Goal: Use online tool/utility: Utilize a website feature to perform a specific function

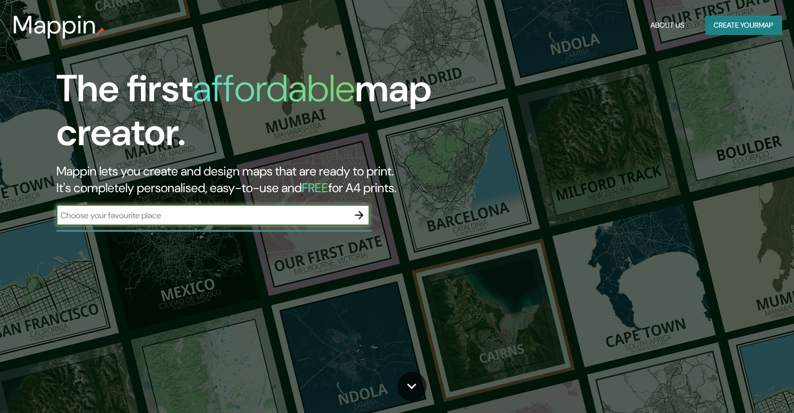
click at [199, 218] on input "text" at bounding box center [202, 215] width 292 height 12
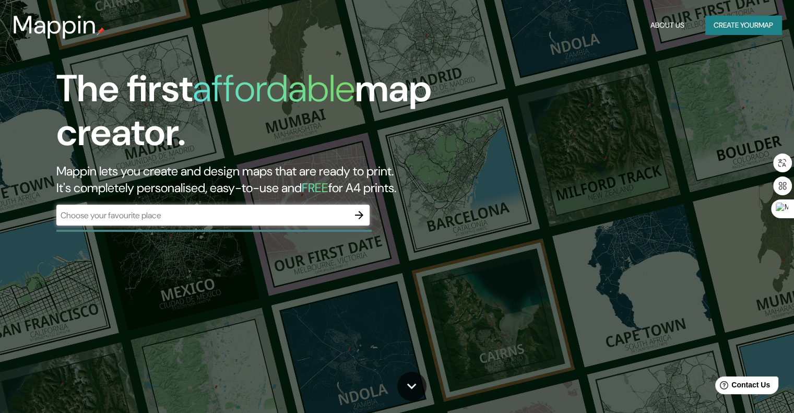
click at [348, 221] on div "​" at bounding box center [212, 215] width 313 height 21
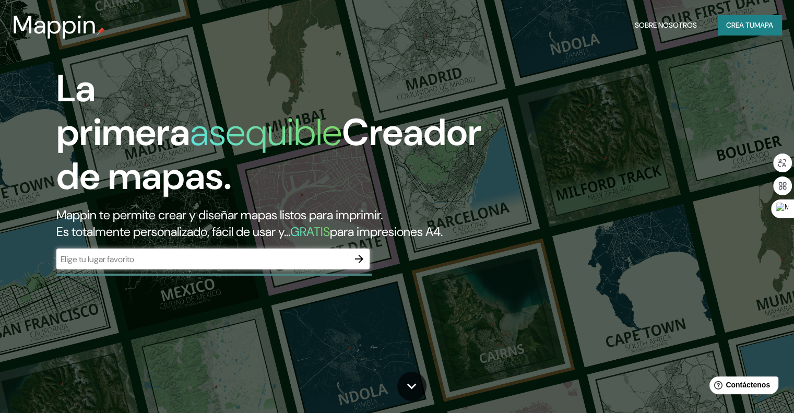
click at [342, 216] on font "Mappin te permite crear y diseñar mapas listos para imprimir." at bounding box center [219, 215] width 326 height 16
click at [315, 266] on div "​" at bounding box center [212, 258] width 313 height 21
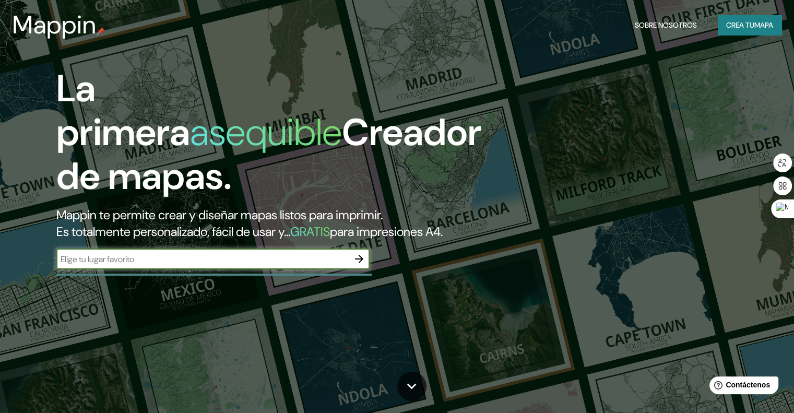
paste input "Centro de salud C- Materno Infantil y Emergencias"
type input "Centro de salud C- Materno Infantil y Emergencias"
click at [358, 265] on icon "button" at bounding box center [359, 259] width 13 height 13
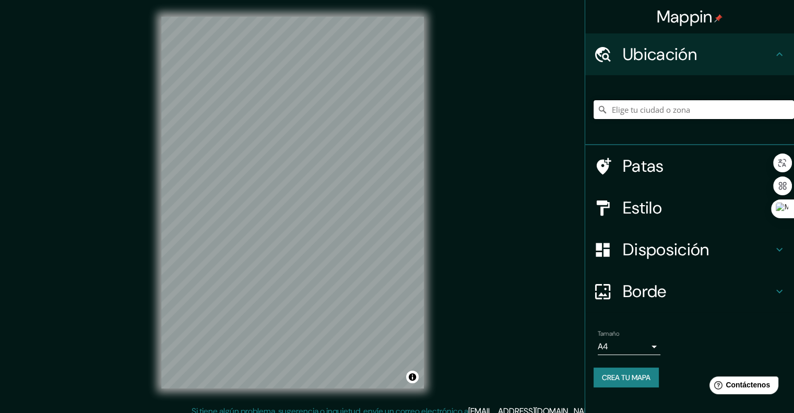
click at [704, 112] on input "Elige tu ciudad o zona" at bounding box center [694, 109] width 200 height 19
drag, startPoint x: 672, startPoint y: 106, endPoint x: 678, endPoint y: 102, distance: 7.0
click at [678, 102] on input "Elige tu ciudad o zona" at bounding box center [694, 109] width 200 height 19
paste input "Centro de salud C- Materno Infantil y Emergencias"
type input "[GEOGRAPHIC_DATA], [GEOGRAPHIC_DATA], [GEOGRAPHIC_DATA]"
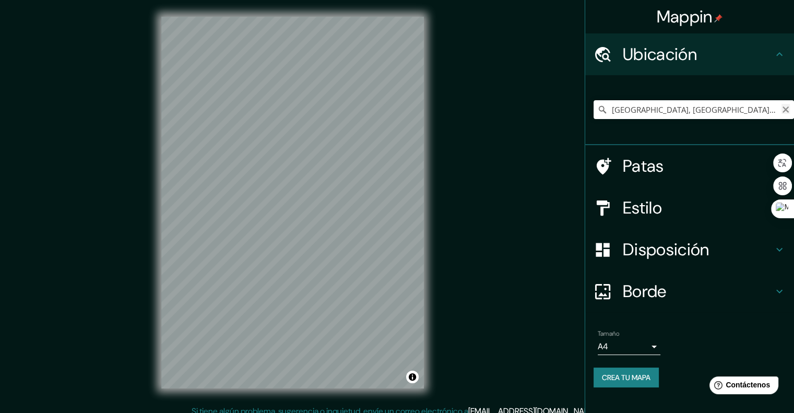
click at [783, 110] on icon "Claro" at bounding box center [785, 109] width 8 height 8
click at [653, 108] on input "Elige tu ciudad o zona" at bounding box center [694, 109] width 200 height 19
paste input "Centro de salud C- Materno Infantil y Emergencias"
drag, startPoint x: 756, startPoint y: 115, endPoint x: 496, endPoint y: 84, distance: 261.8
click at [496, 84] on div "Mappin Ubicación Centro, [GEOGRAPHIC_DATA], [GEOGRAPHIC_DATA], [GEOGRAPHIC_DATA…" at bounding box center [397, 211] width 794 height 422
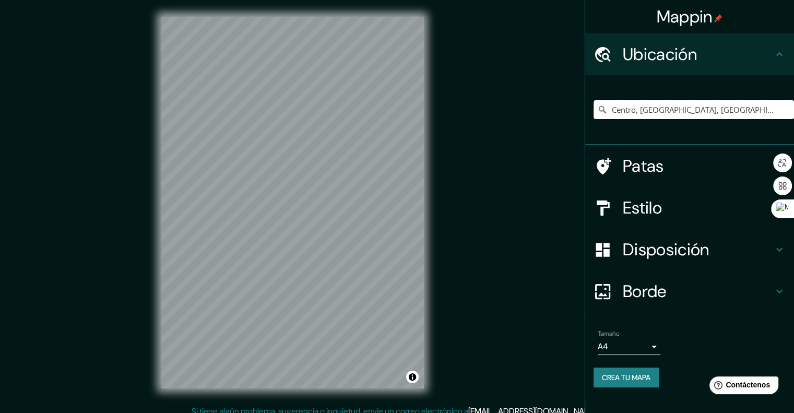
type input "Centro, [GEOGRAPHIC_DATA], [GEOGRAPHIC_DATA], [GEOGRAPHIC_DATA]"
paste input "Centro de salud C- Materno Infantil y Emergencias"
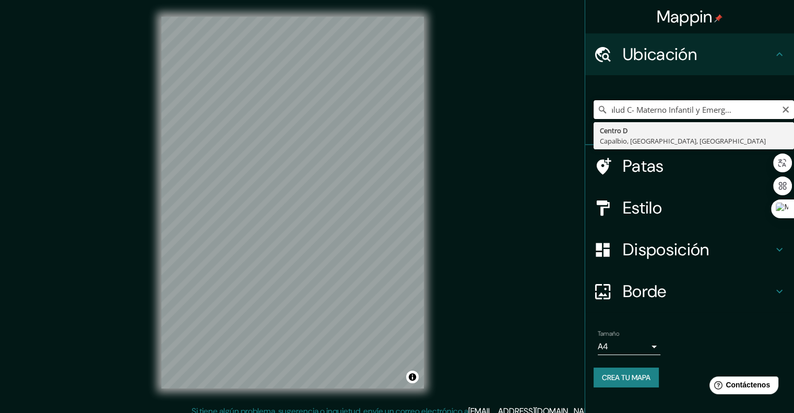
scroll to position [0, 47]
type input "Centro de salud C- Materno Infantil y Emergencias Cuenc"
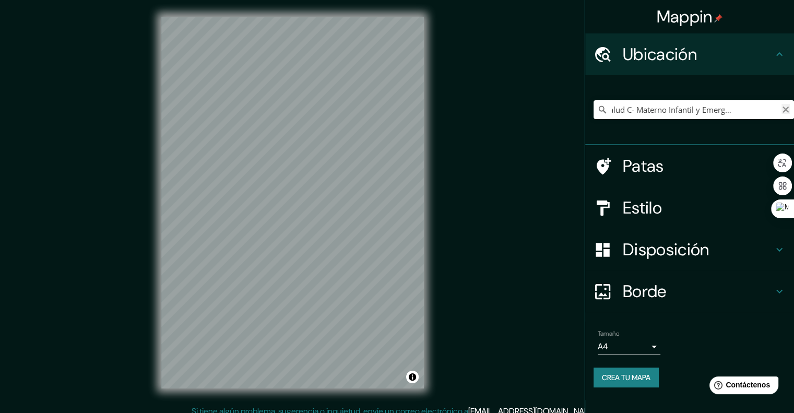
click at [785, 108] on icon "Claro" at bounding box center [785, 109] width 8 height 8
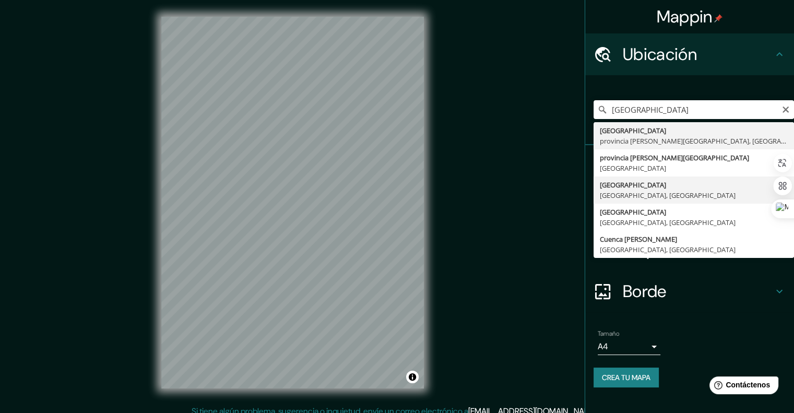
type input "[GEOGRAPHIC_DATA], [GEOGRAPHIC_DATA], [GEOGRAPHIC_DATA]"
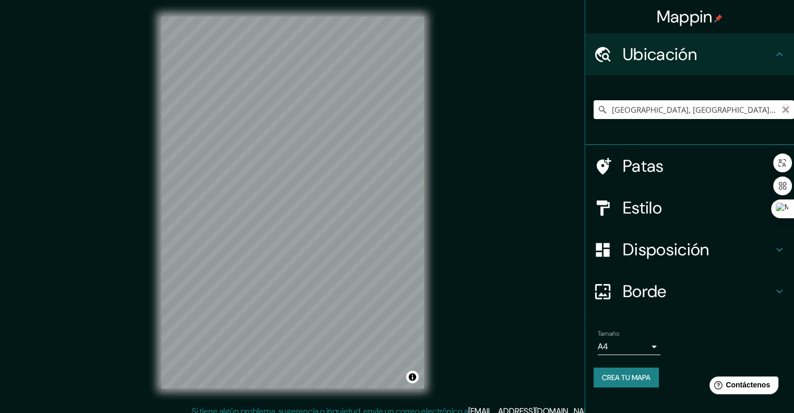
click at [785, 109] on icon "Claro" at bounding box center [785, 109] width 6 height 6
paste input "32W5+38 [GEOGRAPHIC_DATA]"
click at [780, 106] on input "[STREET_ADDRESS]" at bounding box center [694, 109] width 200 height 19
type input "[STREET_ADDRESS]"
click at [787, 112] on icon "Claro" at bounding box center [785, 109] width 8 height 8
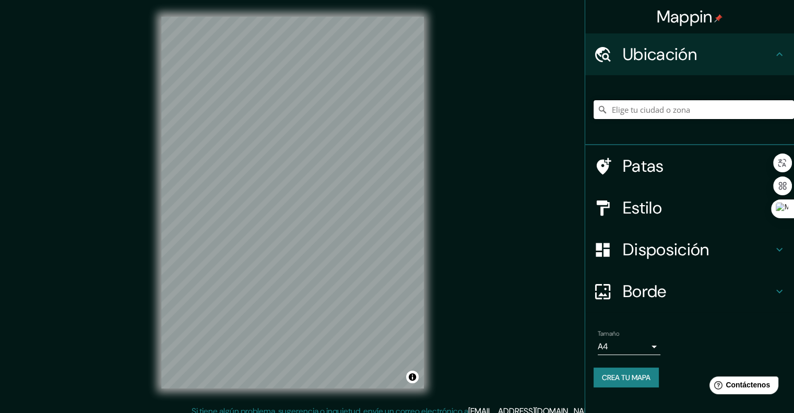
paste input "32W5+38 [GEOGRAPHIC_DATA]"
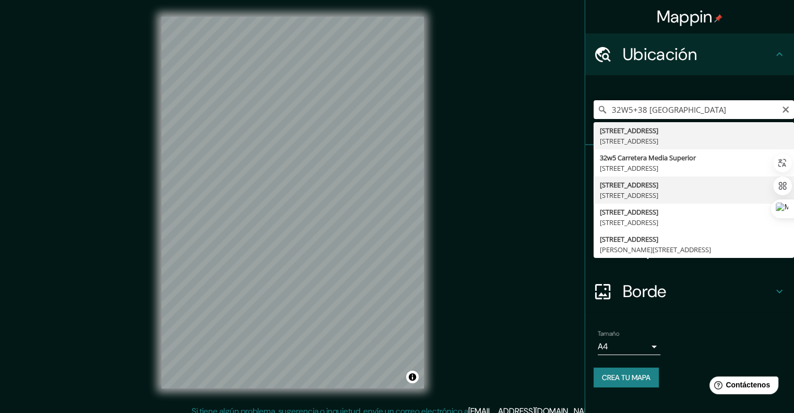
scroll to position [8, 0]
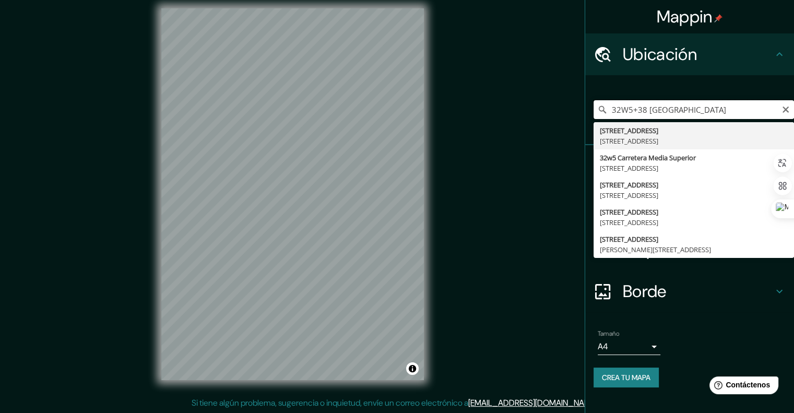
type input "32W5+38 [GEOGRAPHIC_DATA]"
